Goal: Task Accomplishment & Management: Use online tool/utility

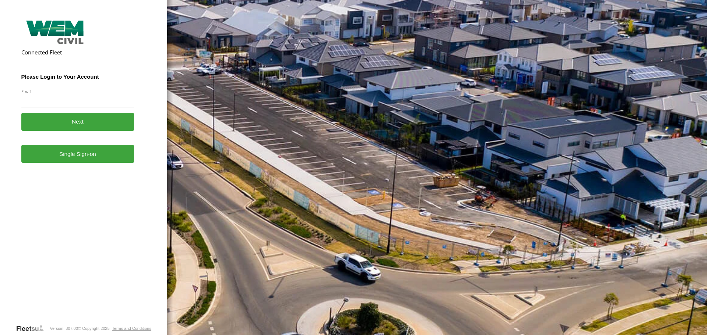
click at [74, 161] on link "Single Sign-on" at bounding box center [77, 154] width 113 height 18
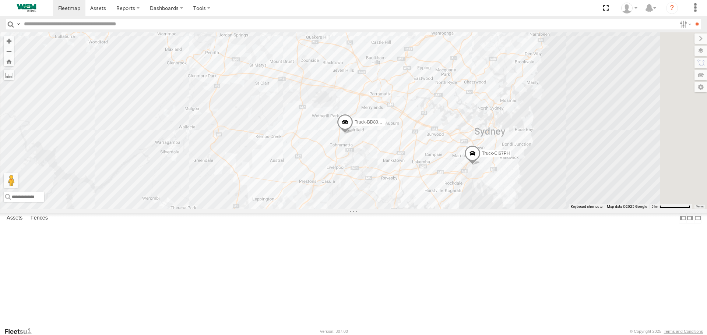
click at [0, 0] on div "Car-YJX59R" at bounding box center [0, 0] width 0 height 0
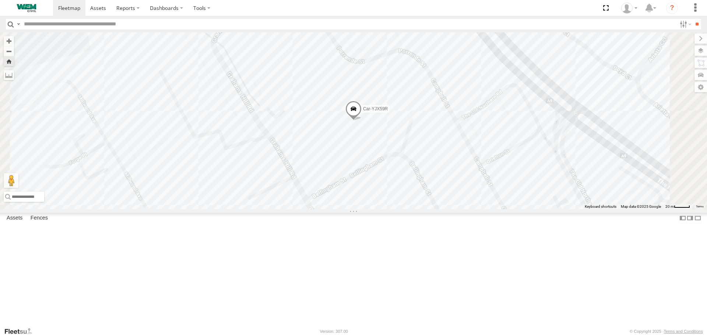
click at [0, 0] on div "SWK" at bounding box center [0, 0] width 0 height 0
click at [162, 7] on label "Dashboards" at bounding box center [166, 8] width 43 height 16
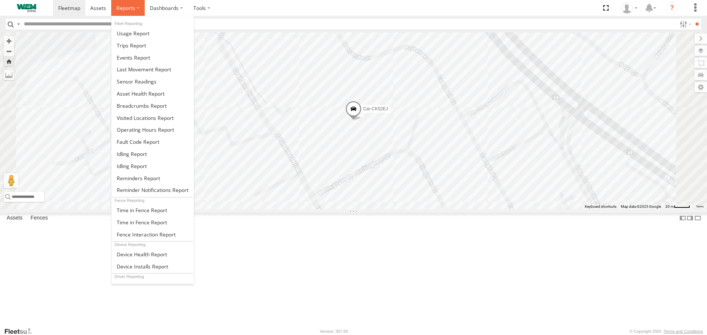
click at [133, 11] on span at bounding box center [125, 7] width 19 height 7
click at [144, 105] on span at bounding box center [142, 105] width 50 height 7
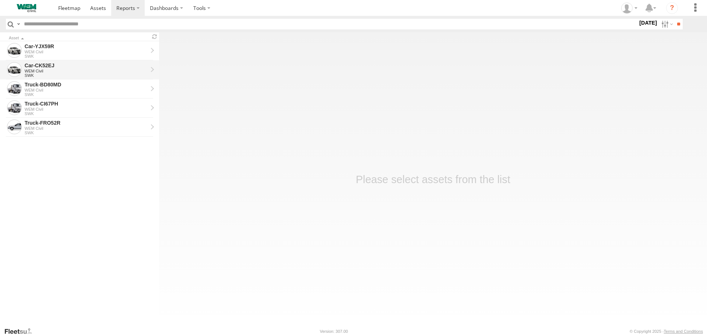
click at [29, 69] on div "WEM Civil" at bounding box center [86, 71] width 123 height 4
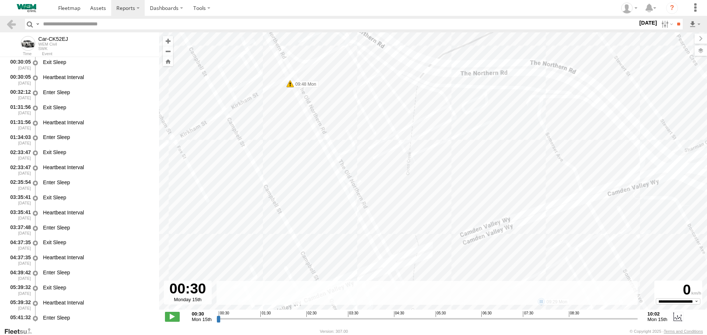
drag, startPoint x: 513, startPoint y: 156, endPoint x: 443, endPoint y: 49, distance: 128.4
click at [444, 50] on div "Car-CK52EJ 09:29 Mon 09:48 Mon 09:52 Mon" at bounding box center [433, 174] width 548 height 285
drag, startPoint x: 493, startPoint y: 158, endPoint x: 481, endPoint y: 92, distance: 67.0
click at [481, 92] on div "Car-CK52EJ 09:29 Mon 09:48 Mon 09:52 Mon" at bounding box center [433, 174] width 548 height 285
drag, startPoint x: 516, startPoint y: 120, endPoint x: 462, endPoint y: 27, distance: 107.4
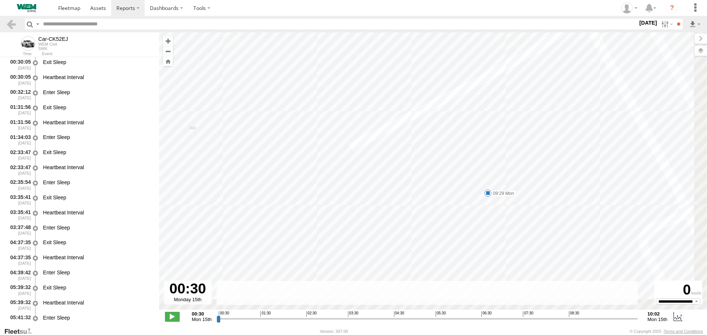
click at [463, 30] on body "?" at bounding box center [353, 167] width 707 height 335
drag, startPoint x: 368, startPoint y: 80, endPoint x: 377, endPoint y: 133, distance: 54.5
click at [377, 133] on div "Car-CK52EJ 09:29 Mon 09:48 Mon 09:52 Mon" at bounding box center [433, 174] width 548 height 285
drag, startPoint x: 378, startPoint y: 128, endPoint x: 391, endPoint y: 124, distance: 12.9
click at [391, 124] on div "Car-CK52EJ 09:29 Mon 09:48 Mon 09:52 Mon" at bounding box center [433, 174] width 548 height 285
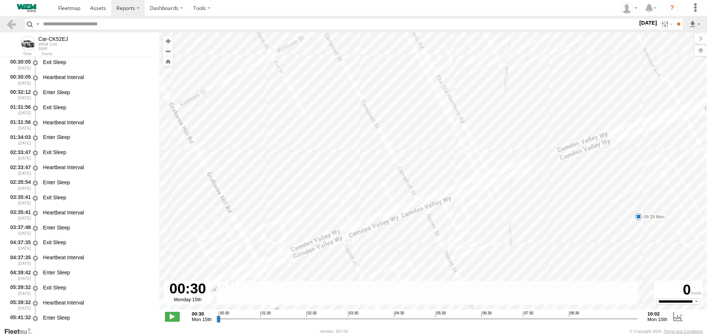
drag, startPoint x: 395, startPoint y: 122, endPoint x: 582, endPoint y: 183, distance: 197.4
click at [585, 183] on div "Car-CK52EJ 09:29 Mon 09:48 Mon 09:52 Mon" at bounding box center [433, 174] width 548 height 285
drag, startPoint x: 388, startPoint y: 129, endPoint x: 458, endPoint y: 191, distance: 93.6
click at [458, 191] on div "Car-CK52EJ 09:29 Mon 09:48 Mon 09:52 Mon" at bounding box center [433, 174] width 548 height 285
drag, startPoint x: 212, startPoint y: 87, endPoint x: 374, endPoint y: 250, distance: 229.1
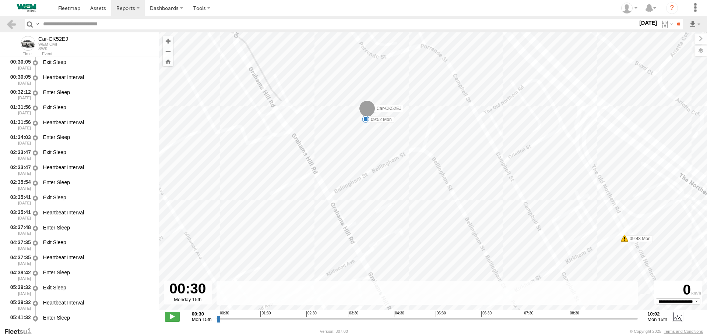
click at [374, 250] on div "Car-CK52EJ 09:29 Mon 09:48 Mon 09:52 Mon" at bounding box center [433, 174] width 548 height 285
click at [375, 147] on span at bounding box center [375, 145] width 16 height 20
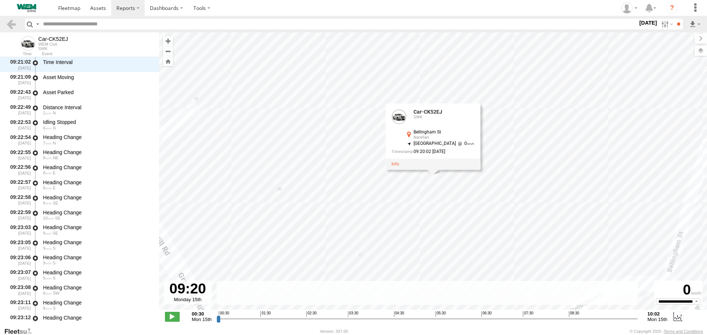
scroll to position [677, 0]
drag, startPoint x: 216, startPoint y: 320, endPoint x: 607, endPoint y: 315, distance: 391.0
type input "**********"
click at [607, 315] on input "range" at bounding box center [427, 318] width 422 height 7
